Goal: Transaction & Acquisition: Book appointment/travel/reservation

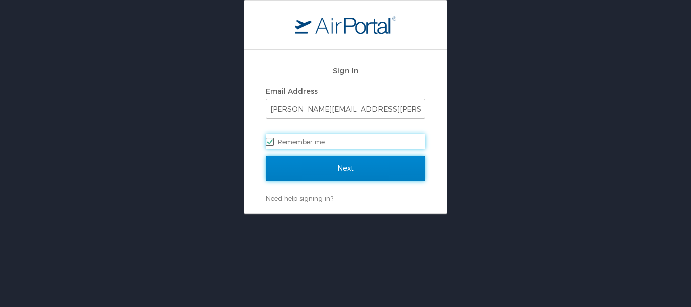
click at [353, 165] on input "Next" at bounding box center [346, 168] width 160 height 25
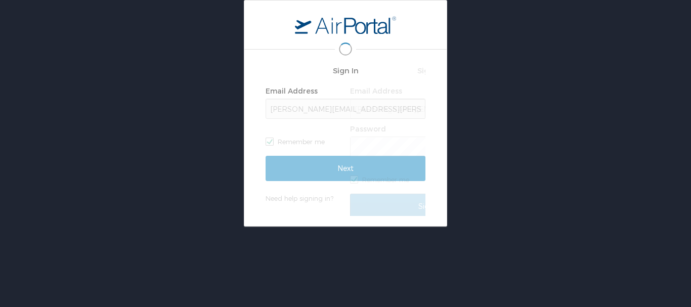
scroll to position [0, 2]
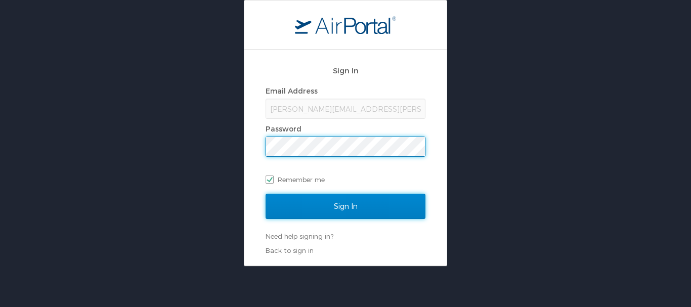
click at [337, 205] on input "Sign In" at bounding box center [346, 206] width 160 height 25
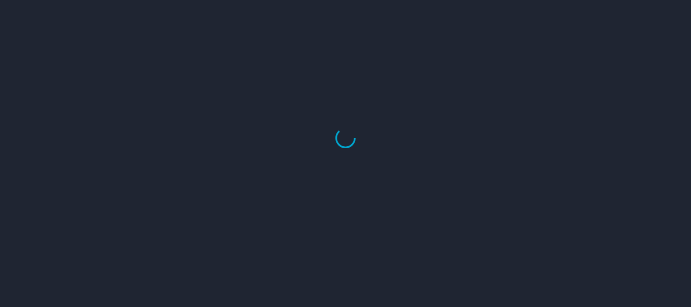
select select "US"
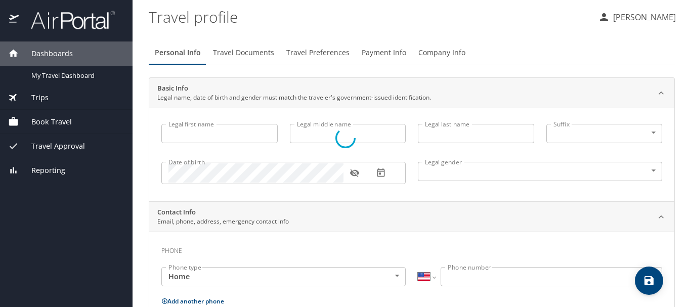
type input "Thomas"
type input "J"
type input "Oliver"
type input "Male"
select select "US"
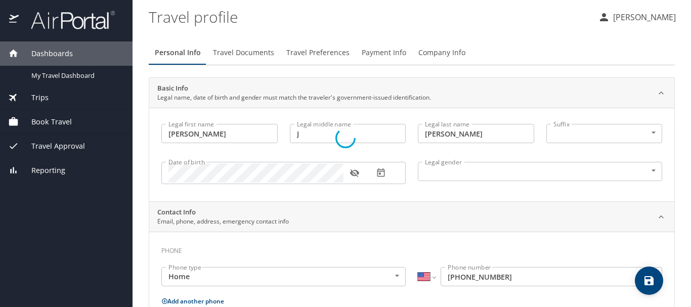
select select "US"
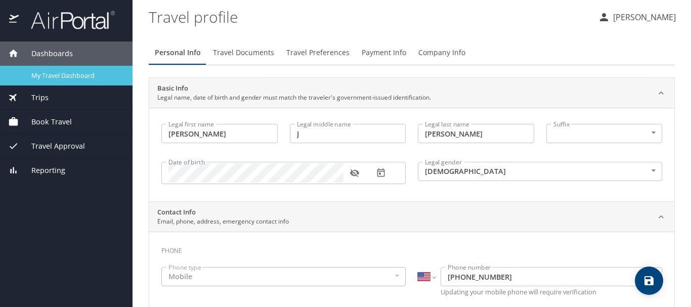
click at [68, 75] on span "My Travel Dashboard" at bounding box center [75, 76] width 89 height 10
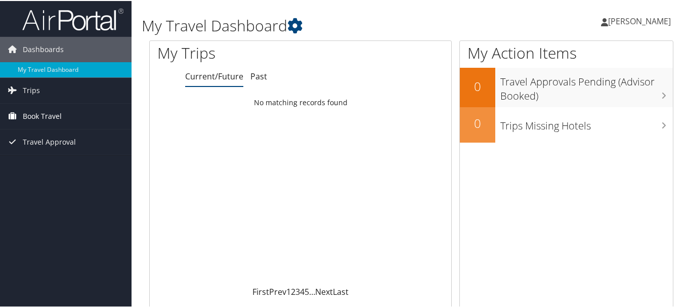
click at [30, 112] on span "Book Travel" at bounding box center [42, 115] width 39 height 25
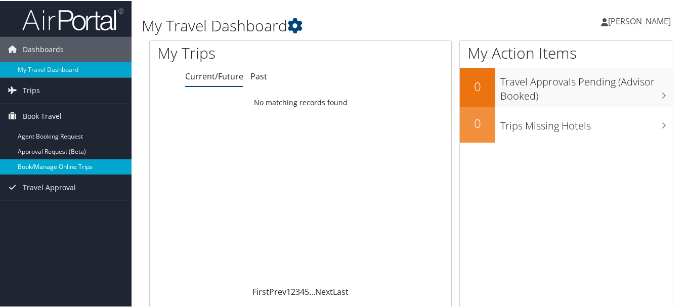
click at [57, 160] on link "Book/Manage Online Trips" at bounding box center [66, 165] width 132 height 15
